Goal: Book appointment/travel/reservation

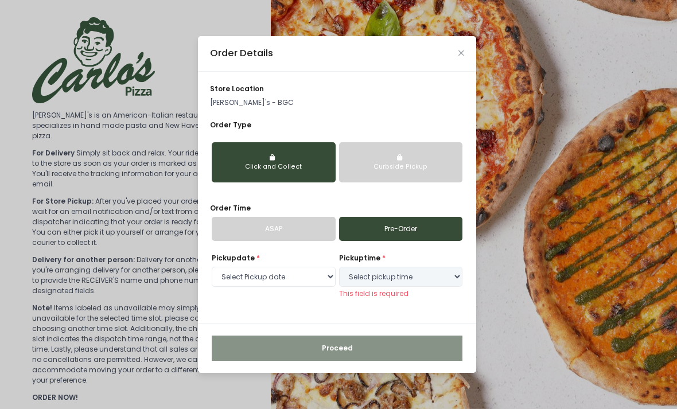
scroll to position [57, 0]
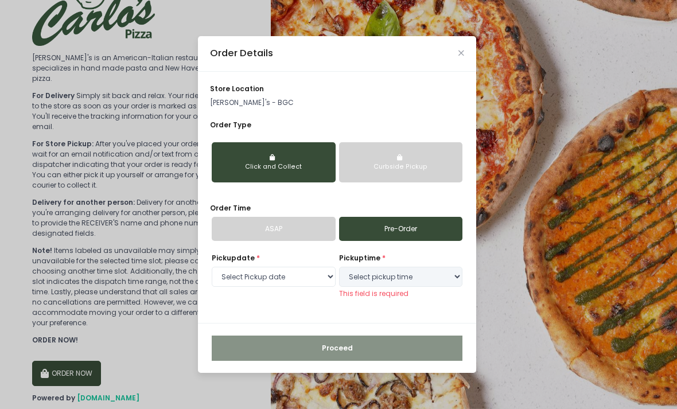
select select "2025-09-01"
click at [258, 241] on link "ASAP" at bounding box center [274, 229] width 124 height 24
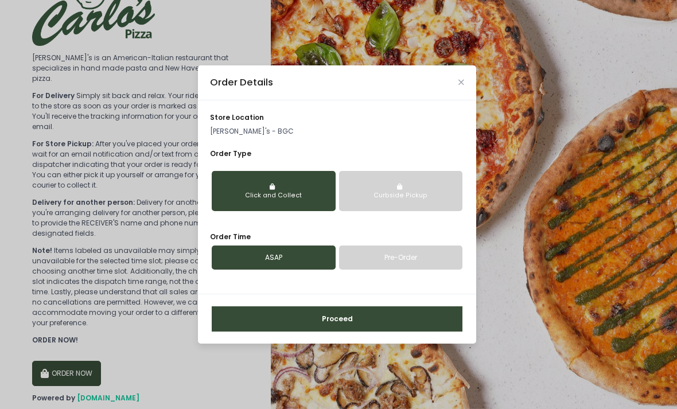
click at [388, 270] on link "Pre-Order" at bounding box center [401, 258] width 124 height 24
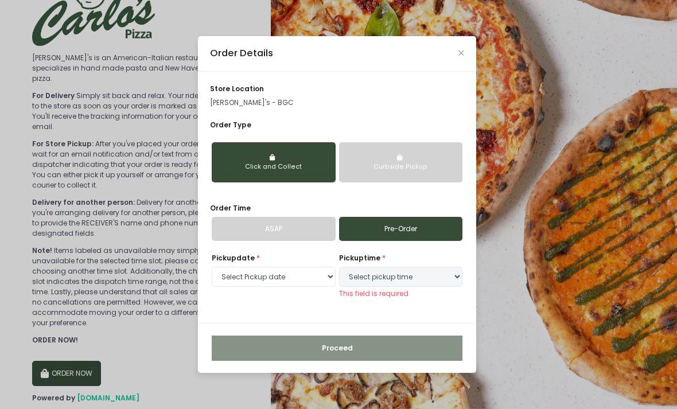
select select "2025-09-01"
click at [385, 288] on select "Select pickup time 08:00 PM - 08:30 PM 08:30 PM - 09:00 PM" at bounding box center [401, 277] width 124 height 21
click at [238, 241] on link "ASAP" at bounding box center [274, 229] width 124 height 24
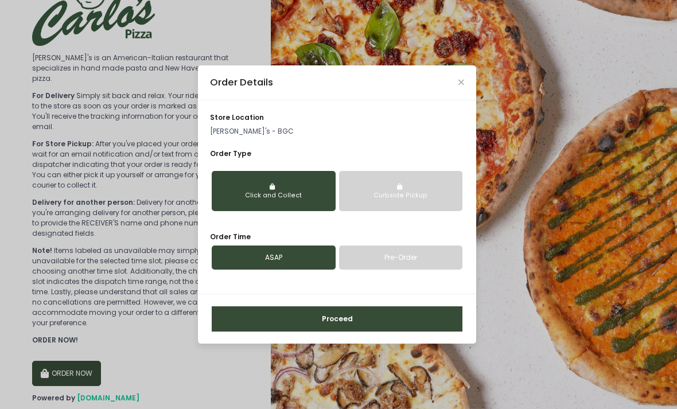
click at [284, 270] on link "ASAP" at bounding box center [274, 258] width 124 height 24
click at [370, 246] on link "Pre-Order" at bounding box center [401, 258] width 124 height 24
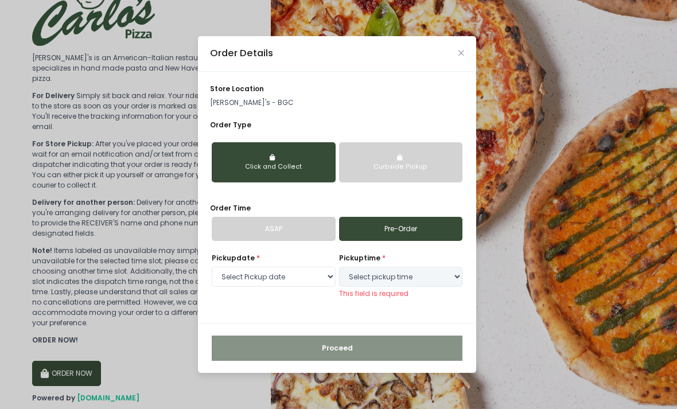
select select "2025-09-01"
click at [303, 217] on link "ASAP" at bounding box center [274, 229] width 124 height 24
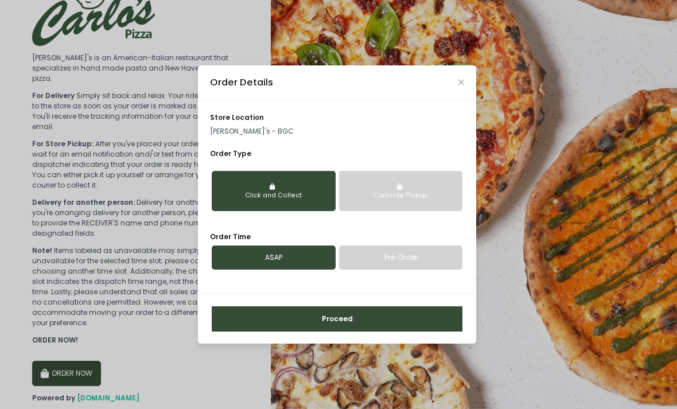
click at [422, 246] on link "Pre-Order" at bounding box center [401, 258] width 124 height 24
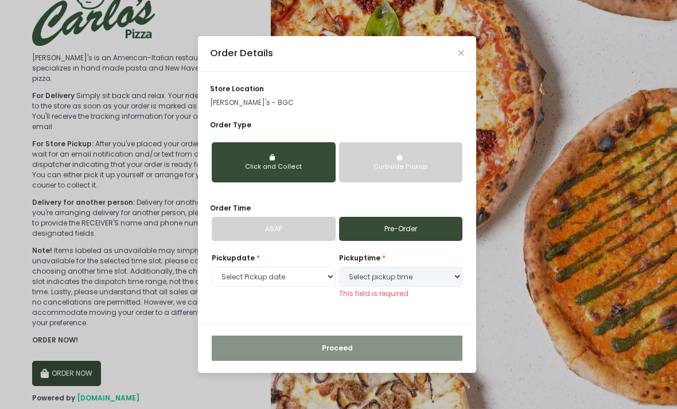
select select "2025-09-01"
click at [316, 217] on link "ASAP" at bounding box center [274, 229] width 124 height 24
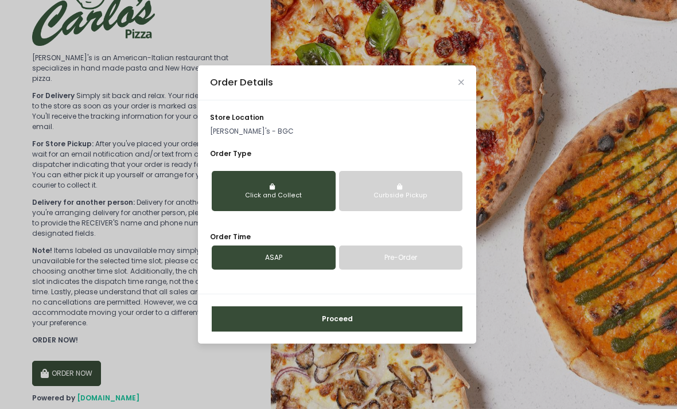
click at [410, 246] on link "Pre-Order" at bounding box center [401, 258] width 124 height 24
select select "2025-09-01"
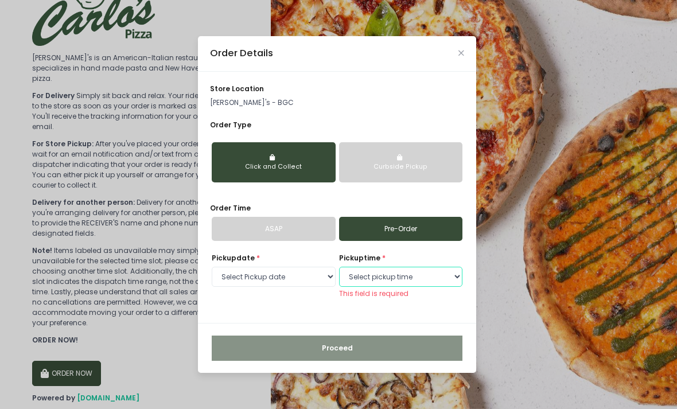
click at [439, 267] on select "Select pickup time 08:00 PM - 08:30 PM 08:30 PM - 09:00 PM" at bounding box center [401, 277] width 124 height 21
click at [425, 267] on select "Select pickup time 08:00 PM - 08:30 PM 08:30 PM - 09:00 PM" at bounding box center [401, 277] width 124 height 21
click at [428, 267] on select "Select pickup time 08:00 PM - 08:30 PM 08:30 PM - 09:00 PM" at bounding box center [401, 277] width 124 height 21
click at [422, 217] on link "Pre-Order" at bounding box center [401, 229] width 124 height 24
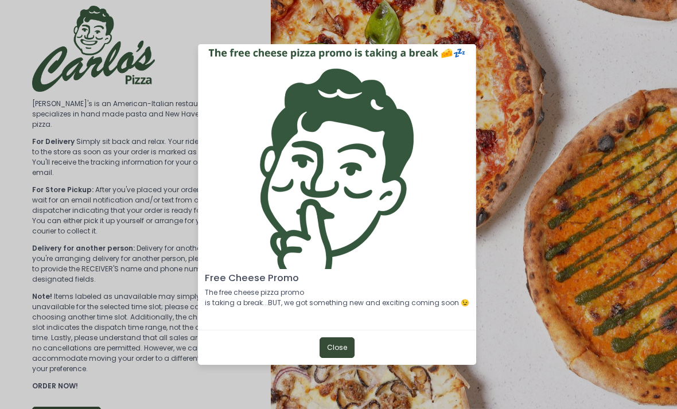
scroll to position [17, 0]
